Goal: Task Accomplishment & Management: Use online tool/utility

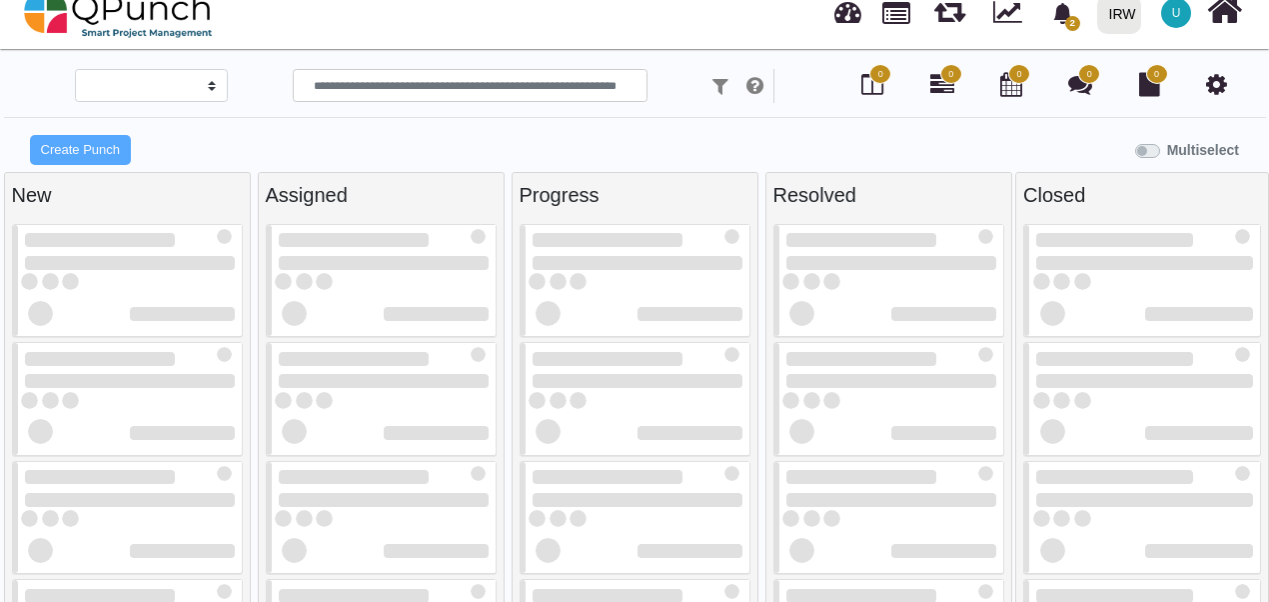
scroll to position [20, 0]
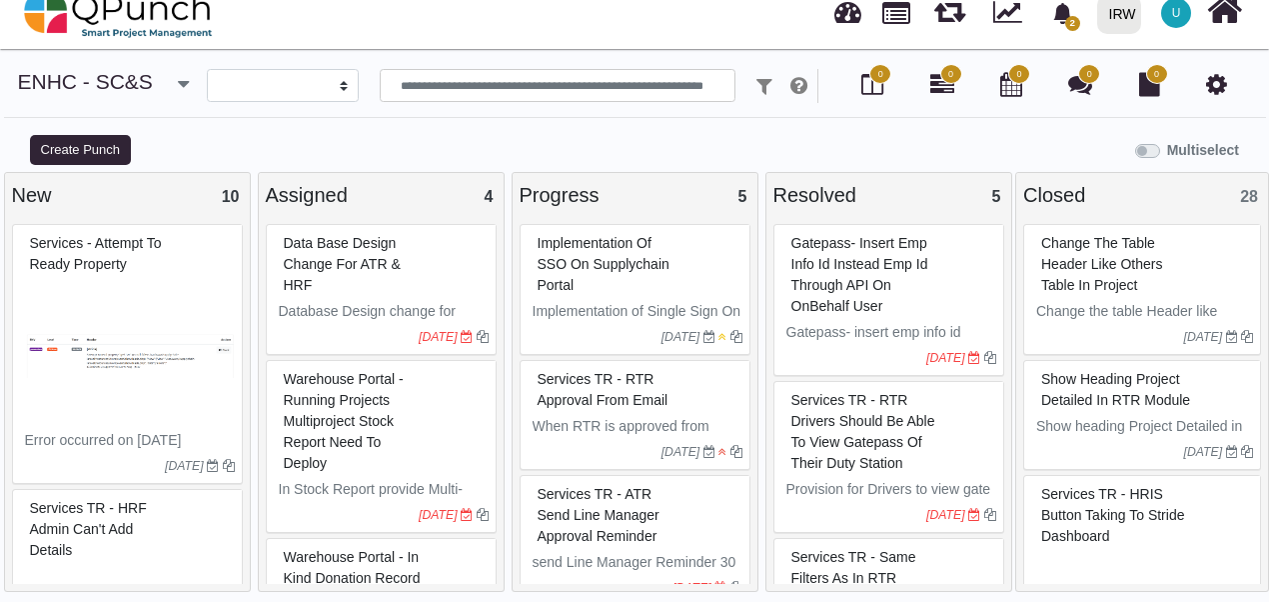
select select
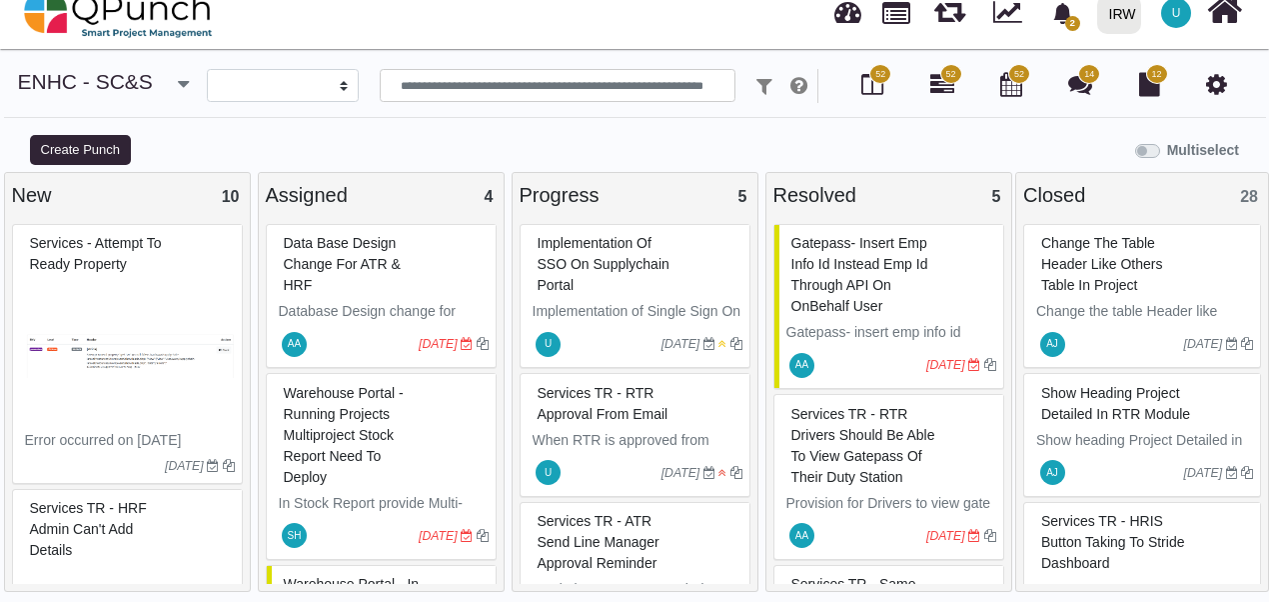
click at [547, 284] on span "Implementation of SSO on supplychain portal" at bounding box center [604, 264] width 132 height 58
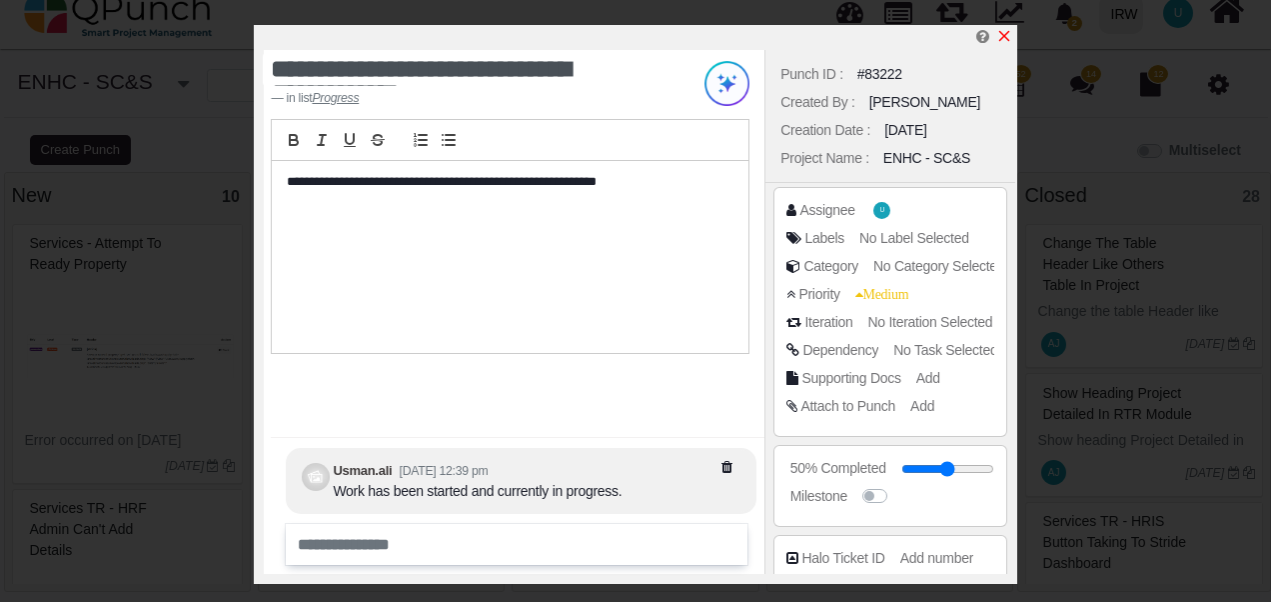
click at [1003, 38] on icon "x" at bounding box center [1003, 36] width 11 height 11
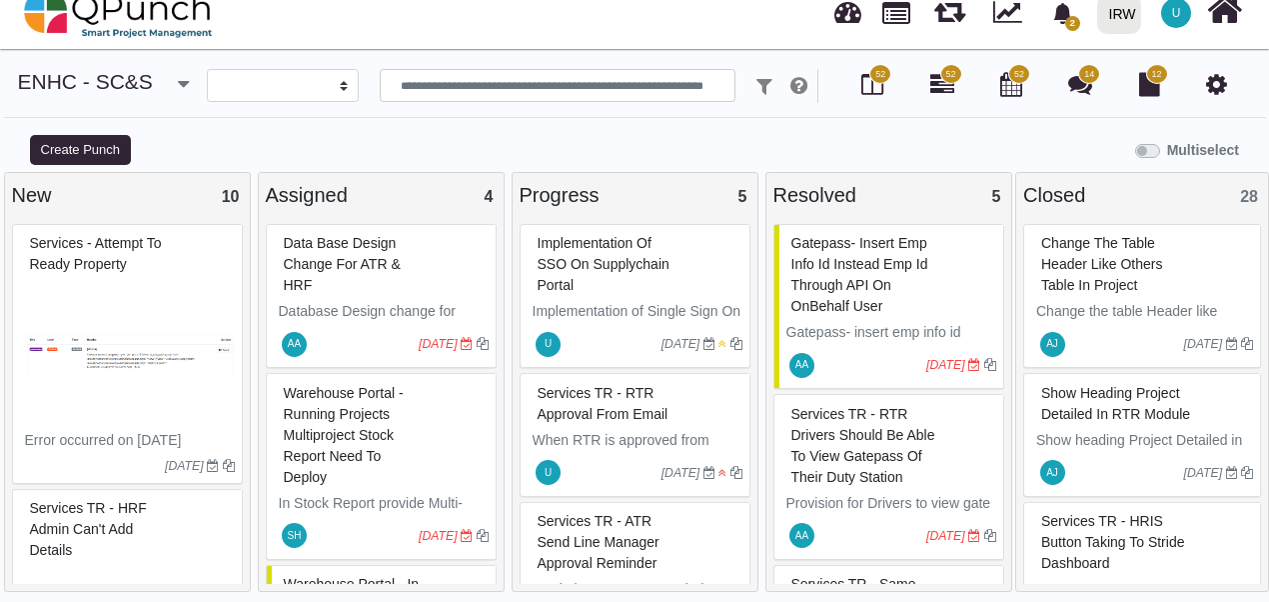
click at [574, 259] on span "Implementation of SSO on supplychain portal" at bounding box center [604, 264] width 132 height 58
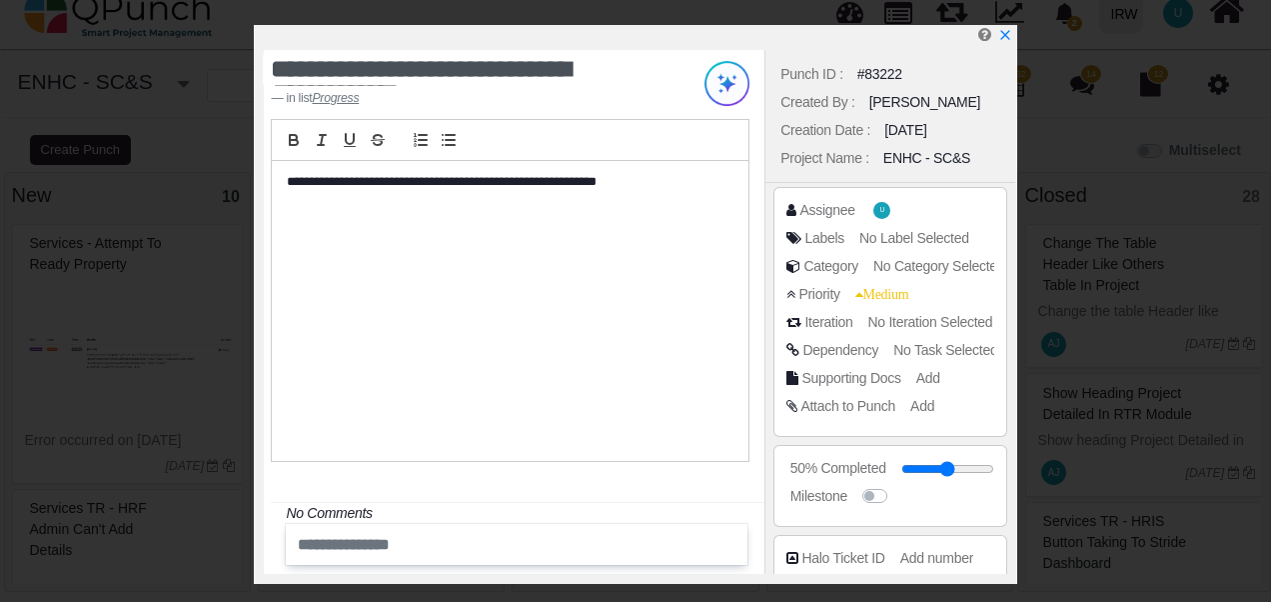
click at [619, 248] on div "**********" at bounding box center [510, 311] width 477 height 300
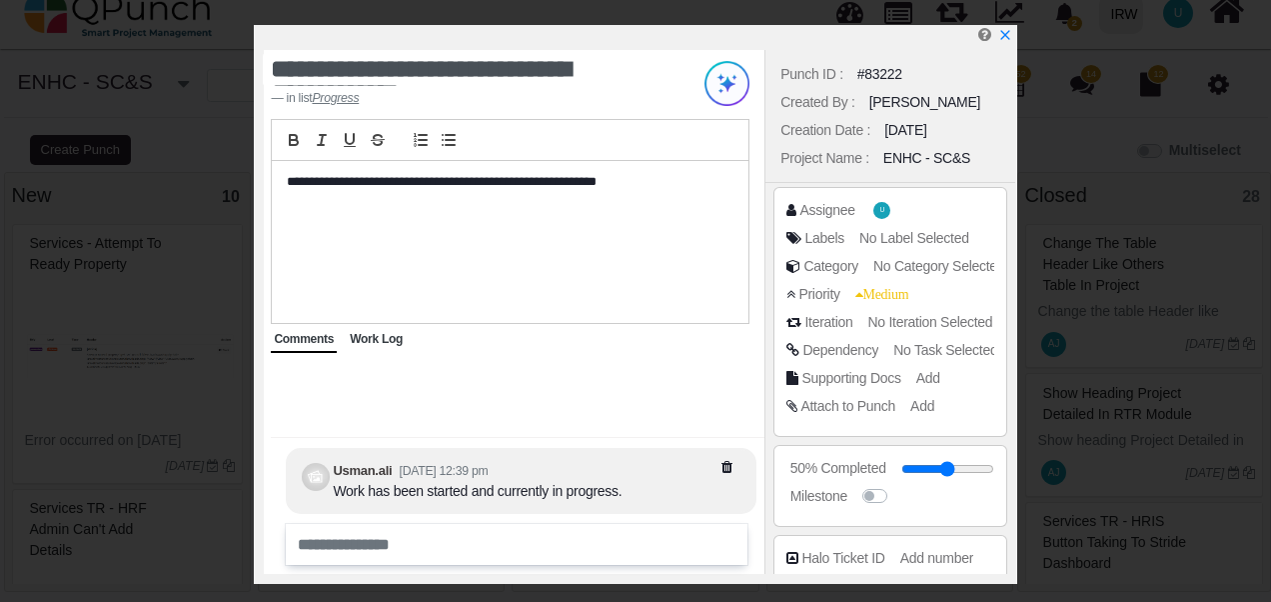
click at [364, 340] on span "Work Log" at bounding box center [376, 339] width 53 height 14
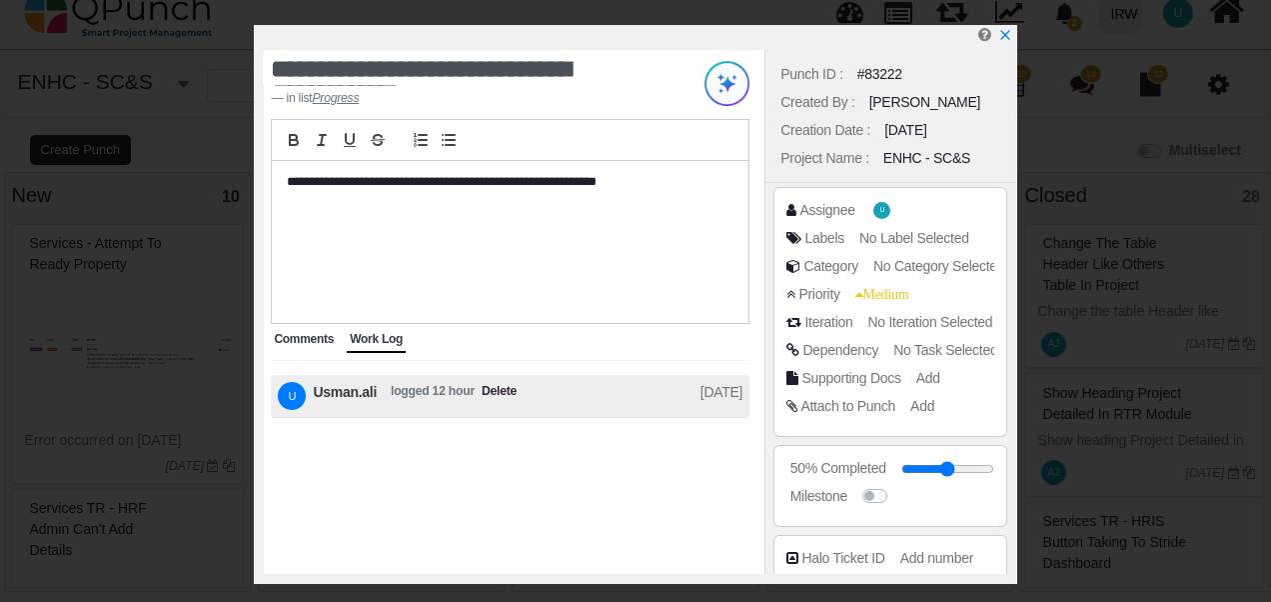
click at [306, 342] on span "Comments" at bounding box center [304, 339] width 60 height 14
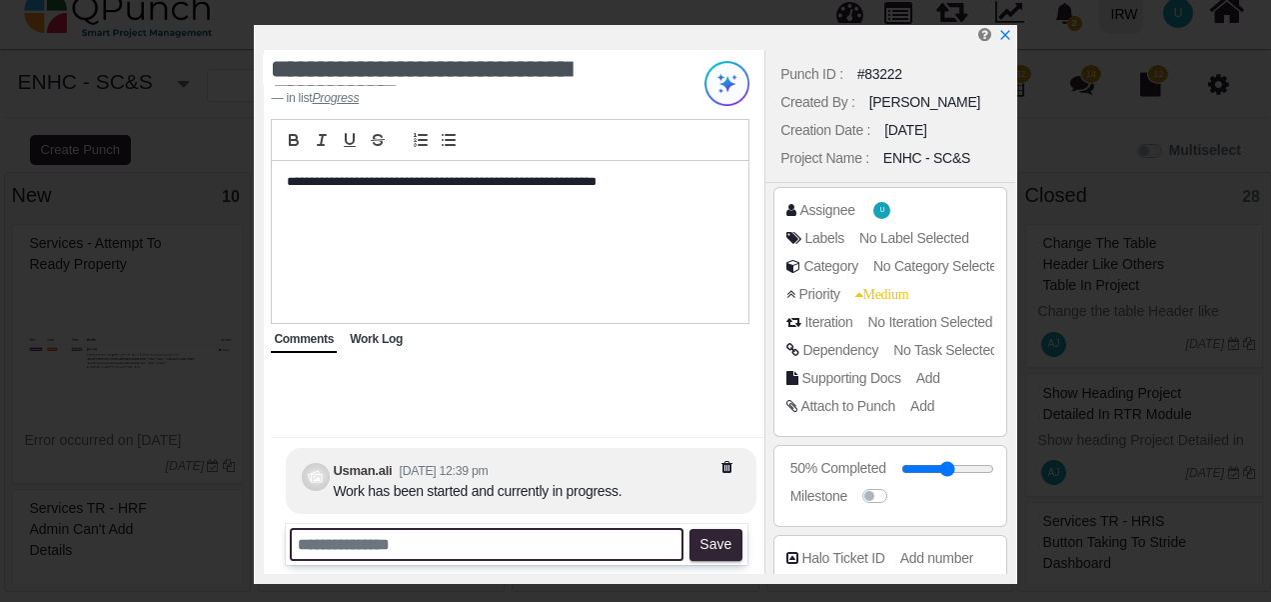
click at [462, 548] on input "text" at bounding box center [487, 544] width 394 height 33
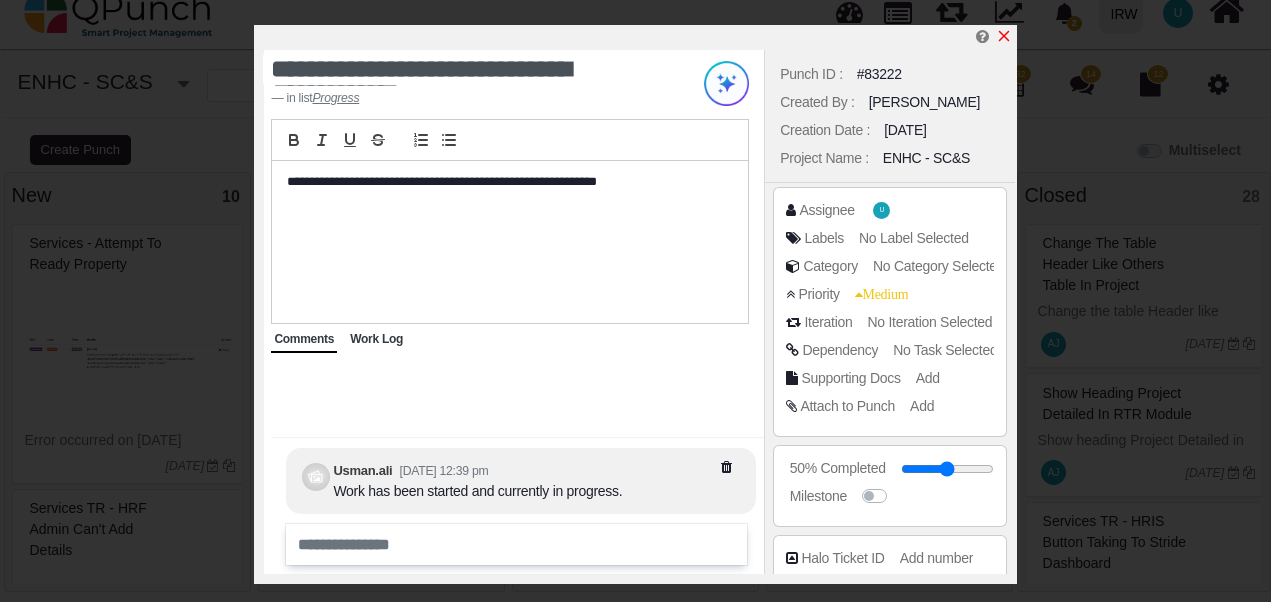
click at [997, 34] on icon "x" at bounding box center [1004, 36] width 16 height 16
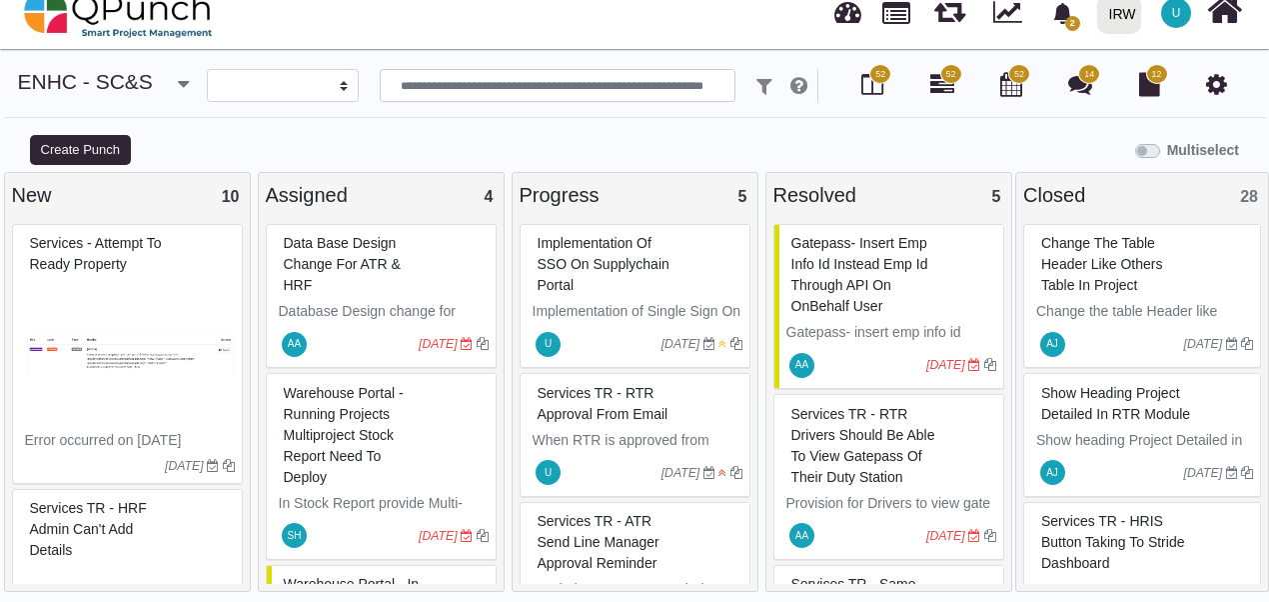
click at [152, 84] on div "**********" at bounding box center [635, 86] width 1234 height 34
click at [167, 84] on button "button" at bounding box center [183, 85] width 32 height 33
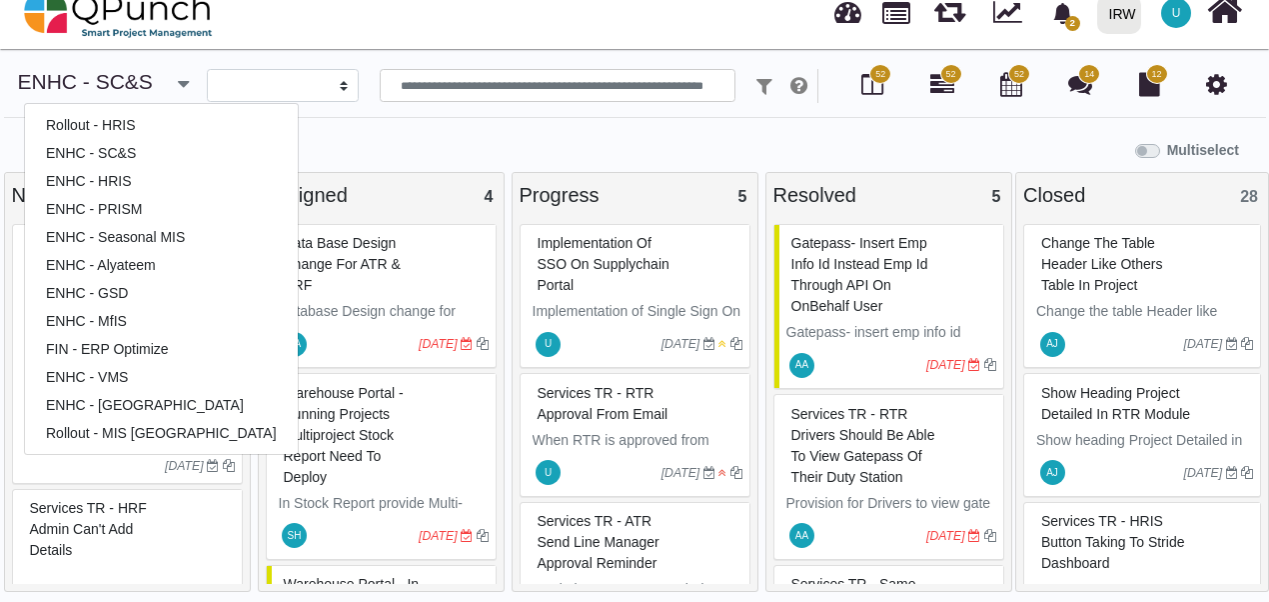
click at [851, 298] on span "Gatepass- insert emp info id instead emp id through API on onBehalf user" at bounding box center [859, 274] width 137 height 79
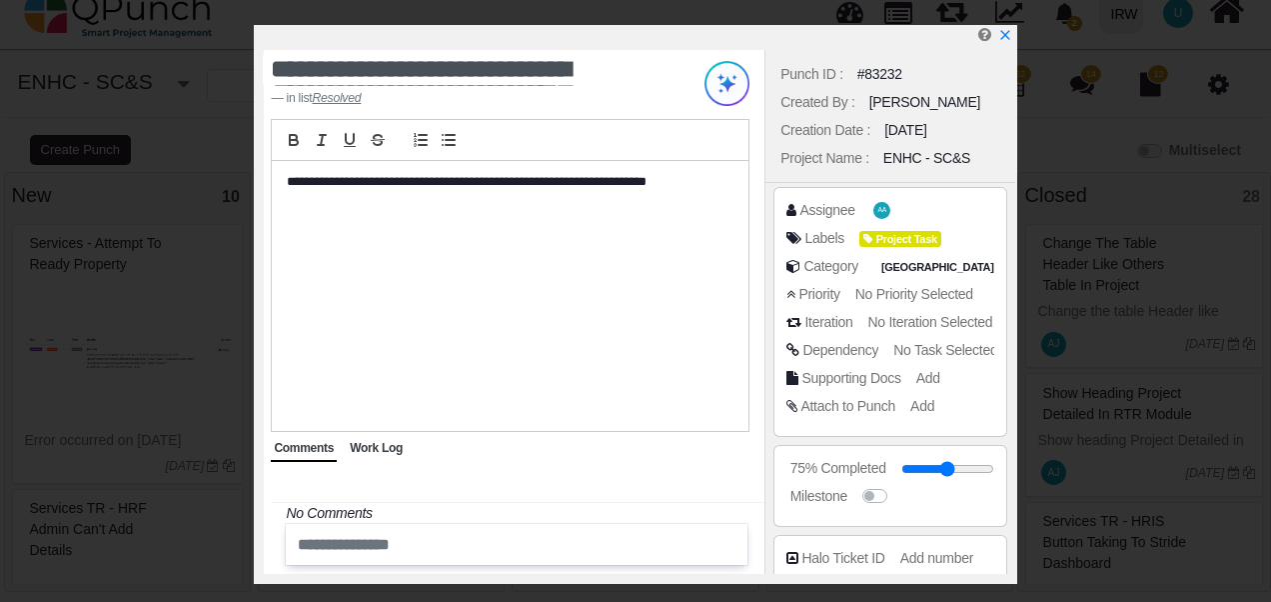
click at [466, 294] on div "**********" at bounding box center [510, 296] width 477 height 270
click at [372, 455] on div "Work Log" at bounding box center [376, 449] width 59 height 26
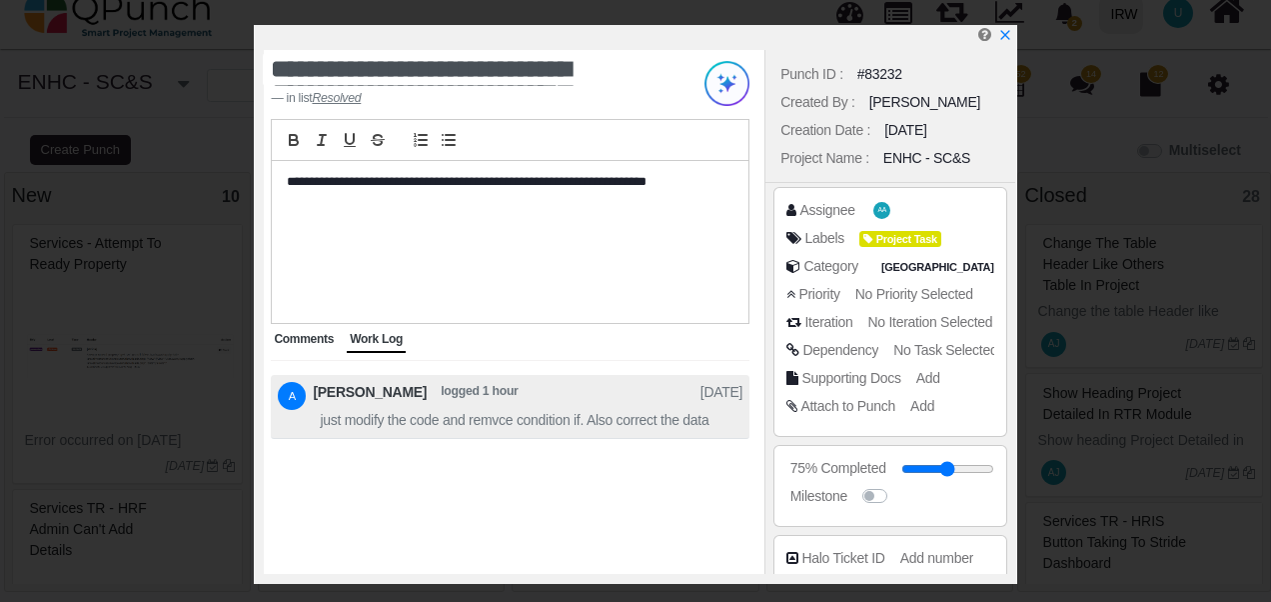
drag, startPoint x: 312, startPoint y: 417, endPoint x: 718, endPoint y: 427, distance: 405.8
click at [718, 427] on li "A [PERSON_NAME] logged 1 hour [DATE] just modify the code and remvce condition …" at bounding box center [510, 407] width 479 height 64
drag, startPoint x: 718, startPoint y: 427, endPoint x: 668, endPoint y: 418, distance: 50.8
click at [668, 418] on span "just modify the code and remvce condition if. Also correct the data" at bounding box center [514, 420] width 389 height 21
click at [419, 427] on span "just modify the code and remvce condition if. Also correct the data" at bounding box center [514, 420] width 389 height 21
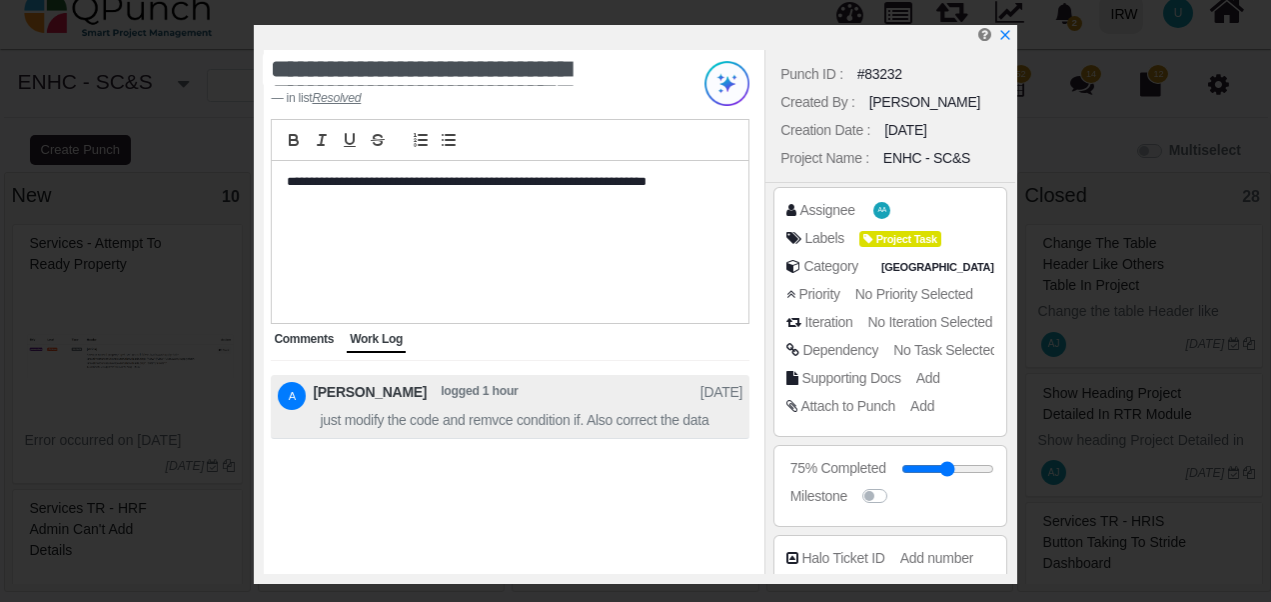
click at [287, 336] on span "Comments" at bounding box center [304, 339] width 60 height 14
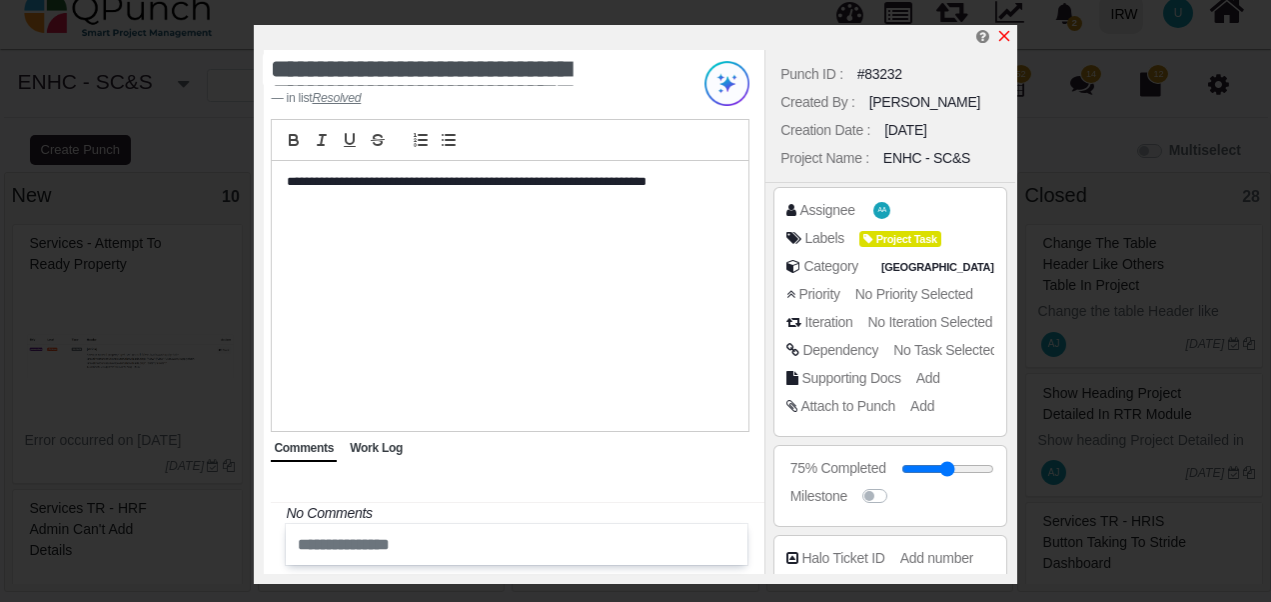
click at [1003, 37] on icon "x" at bounding box center [1003, 36] width 11 height 11
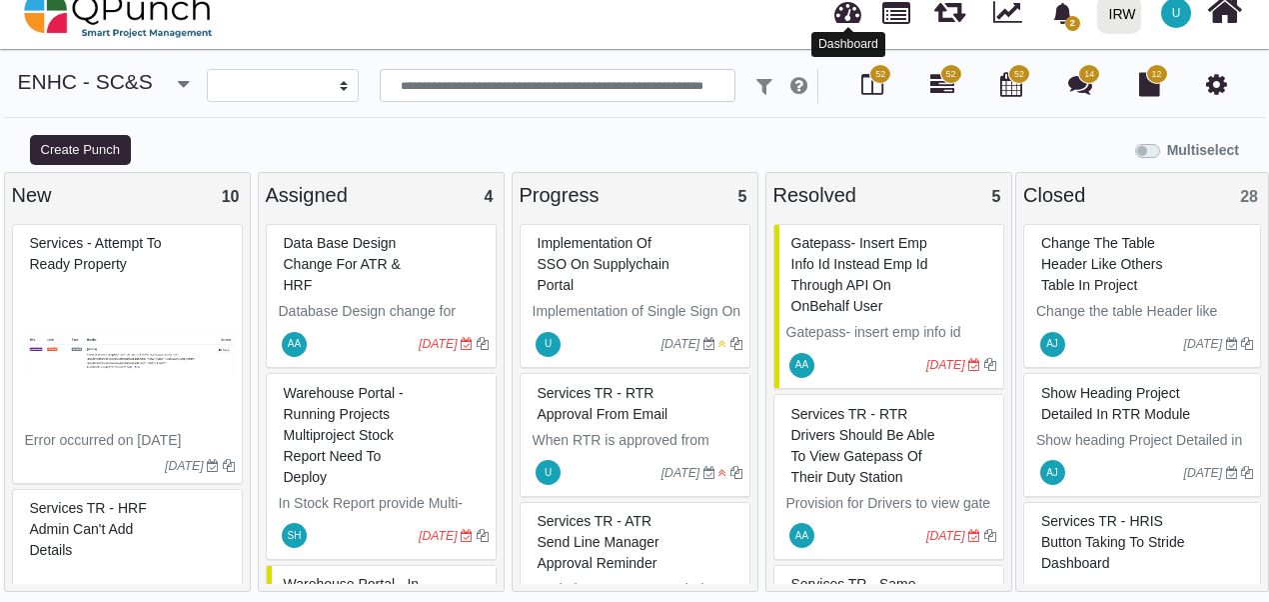
click at [835, 8] on link at bounding box center [847, 9] width 27 height 33
